Goal: Task Accomplishment & Management: Use online tool/utility

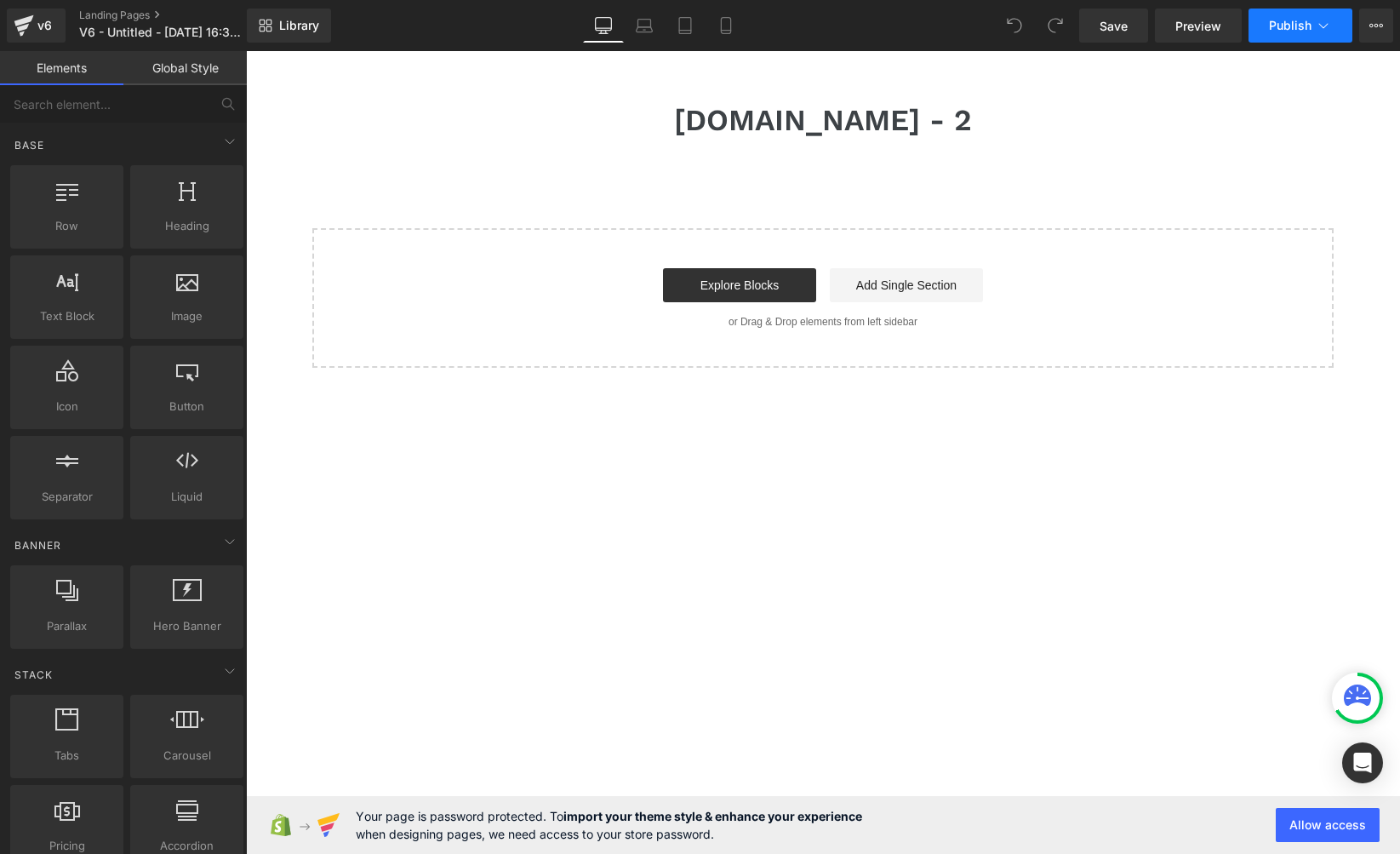
click at [1287, 21] on span "Publish" at bounding box center [1290, 25] width 43 height 14
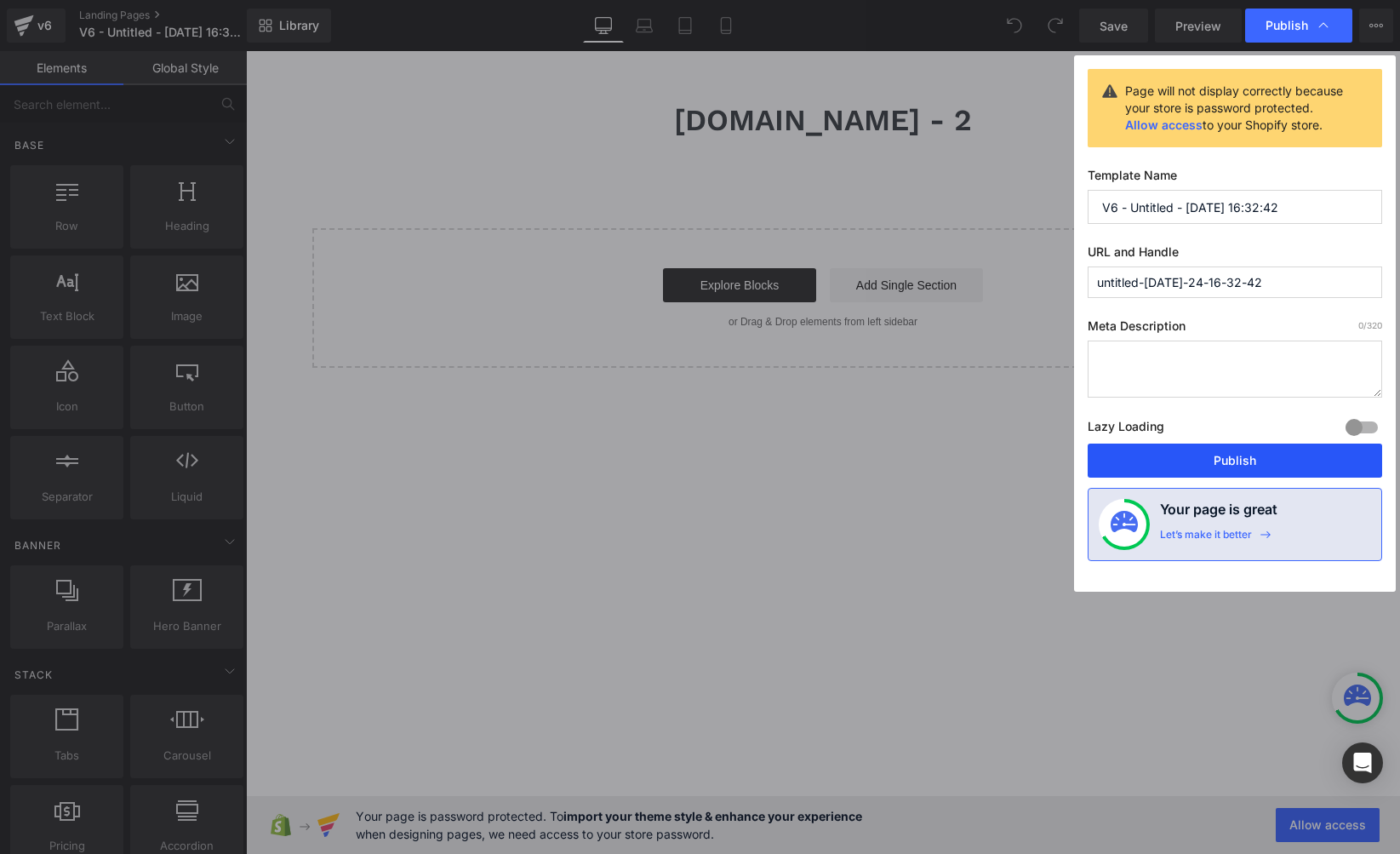
click at [1235, 456] on button "Publish" at bounding box center [1235, 461] width 295 height 34
